Goal: Transaction & Acquisition: Obtain resource

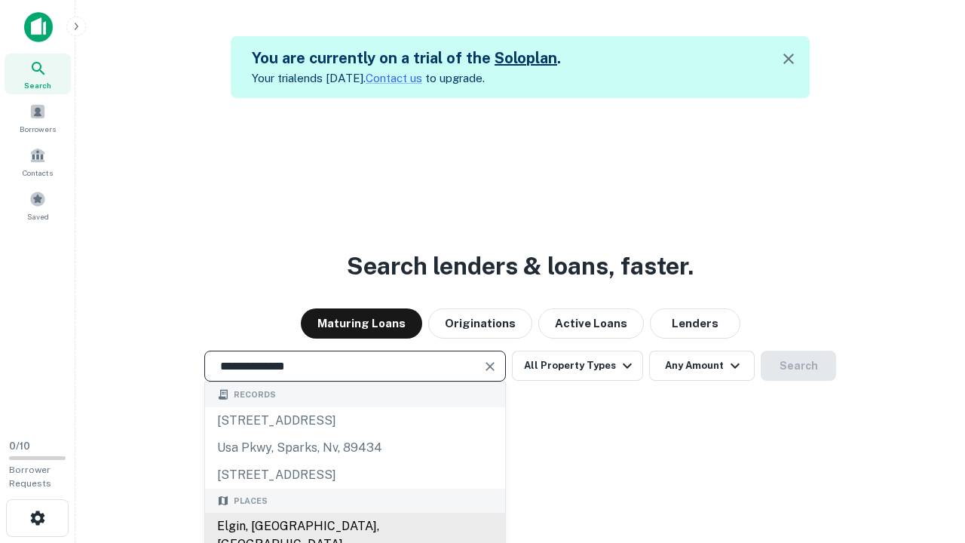
click at [354, 526] on div "Elgin, [GEOGRAPHIC_DATA], [GEOGRAPHIC_DATA]" at bounding box center [355, 535] width 300 height 45
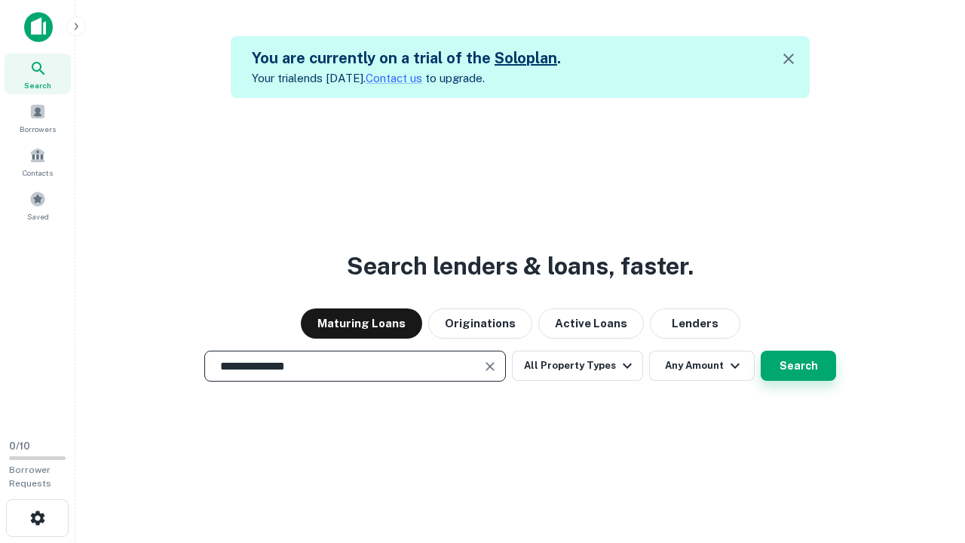
type input "**********"
click at [761, 351] on button "Search" at bounding box center [798, 366] width 75 height 30
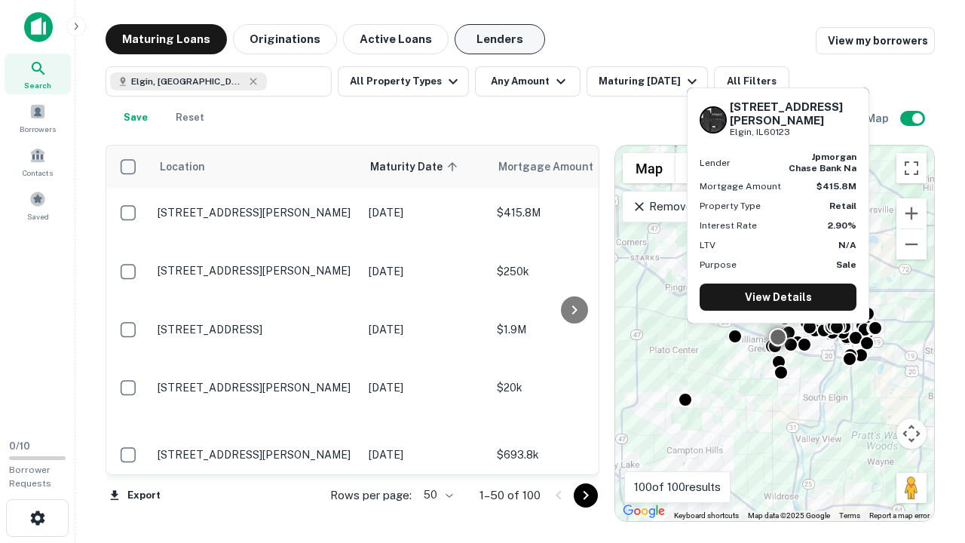
click at [500, 39] on button "Lenders" at bounding box center [500, 39] width 90 height 30
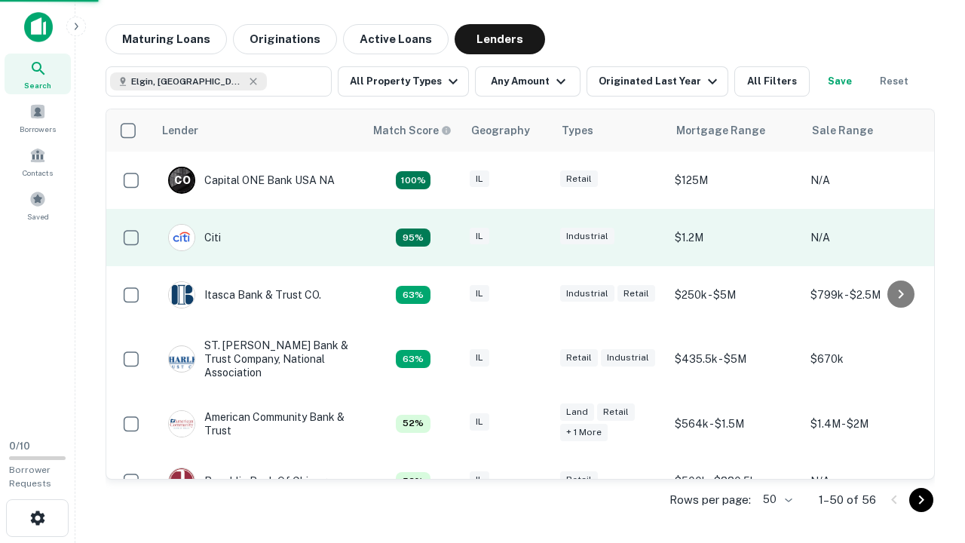
click at [535, 237] on div "IL" at bounding box center [507, 238] width 75 height 20
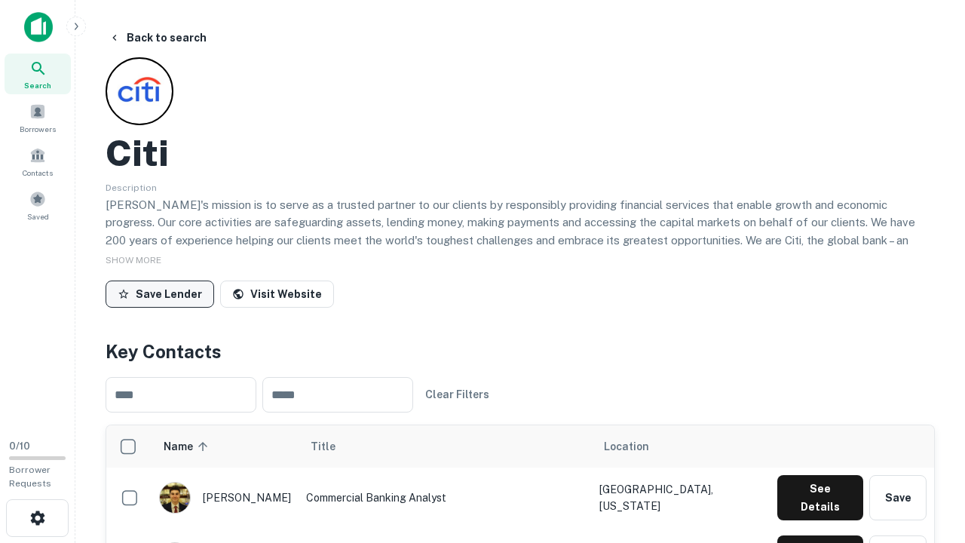
click at [160, 293] on button "Save Lender" at bounding box center [160, 293] width 109 height 27
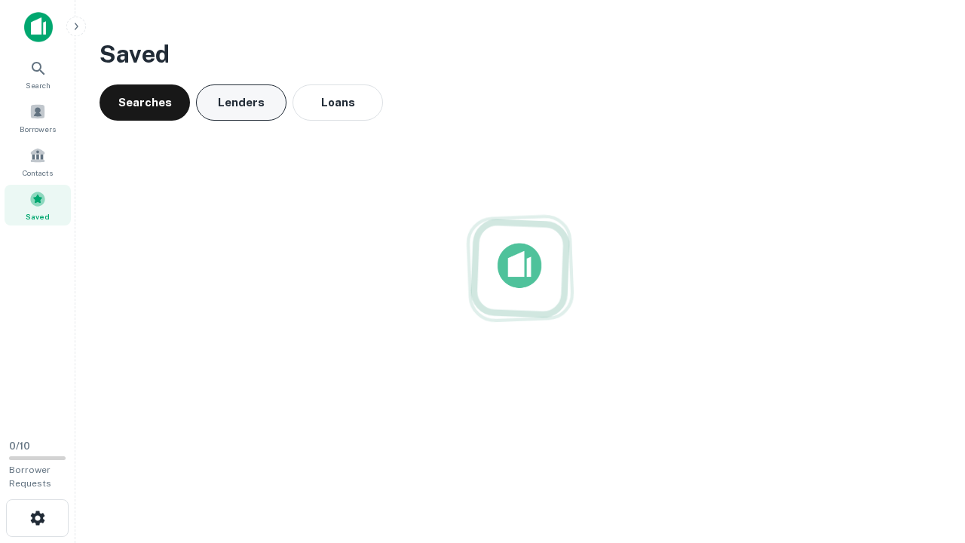
click at [241, 103] on button "Lenders" at bounding box center [241, 102] width 90 height 36
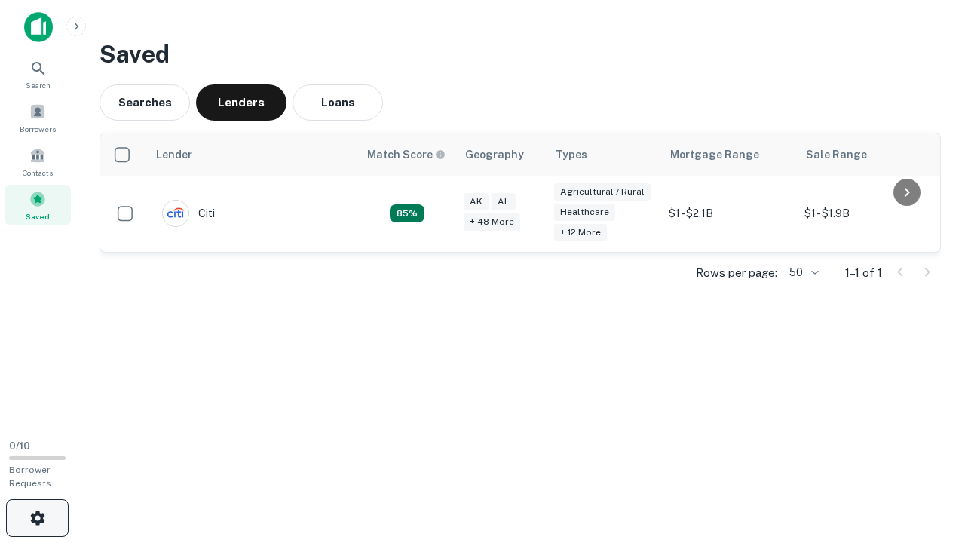
click at [37, 518] on icon "button" at bounding box center [38, 518] width 18 height 18
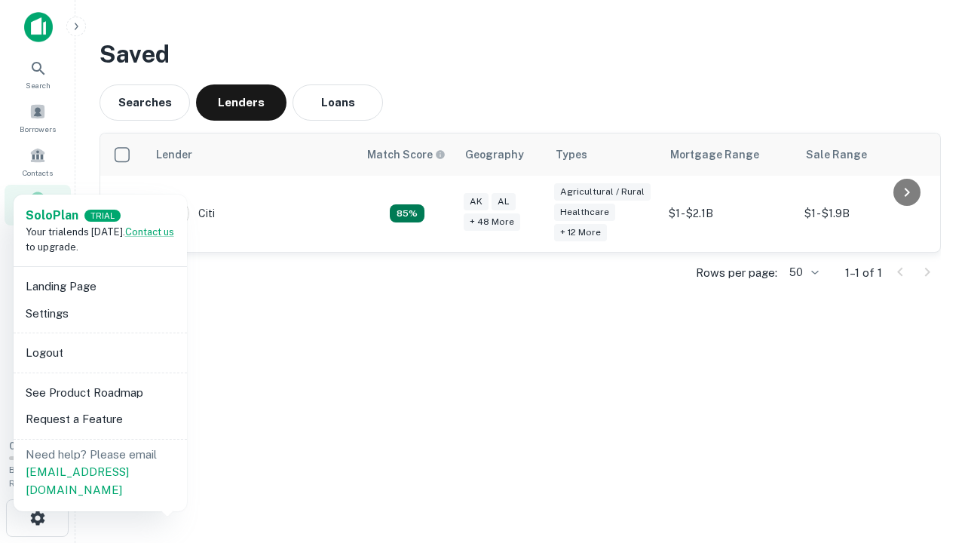
click at [99, 352] on li "Logout" at bounding box center [100, 352] width 161 height 27
